Goal: Navigation & Orientation: Go to known website

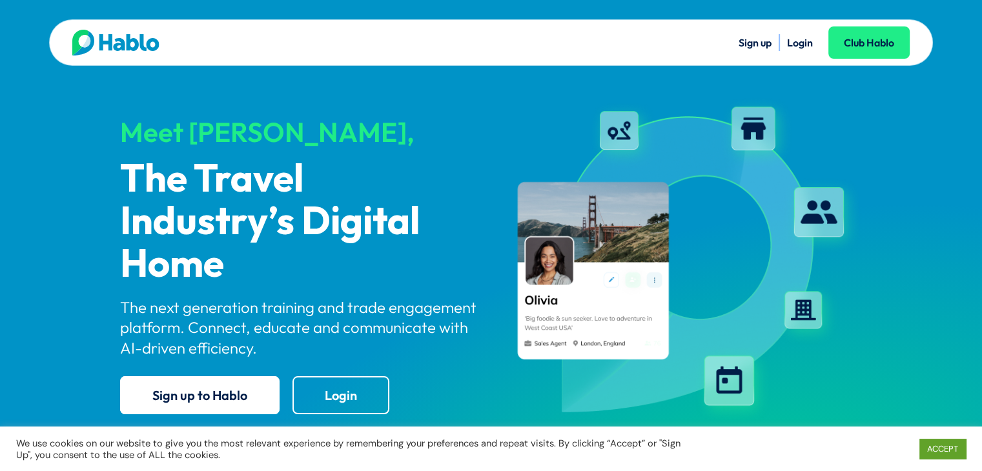
click at [129, 42] on img at bounding box center [115, 43] width 87 height 26
